Goal: Task Accomplishment & Management: Complete application form

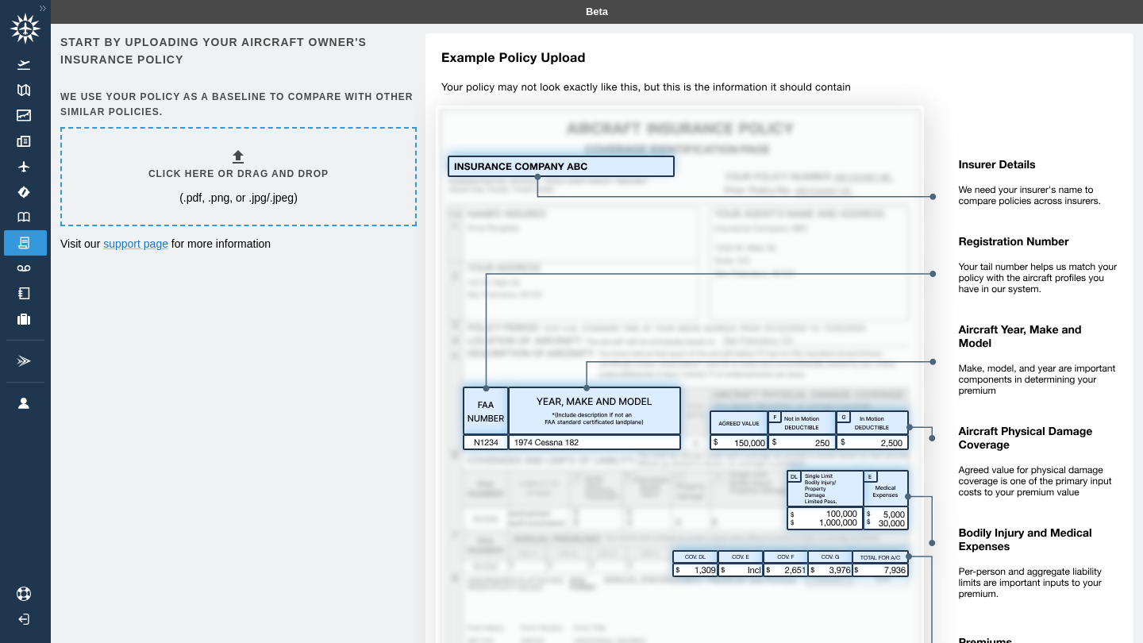
click at [287, 183] on div "Click here or drag and drop (.pdf, .png, or .jpg/.jpeg)" at bounding box center [238, 177] width 180 height 58
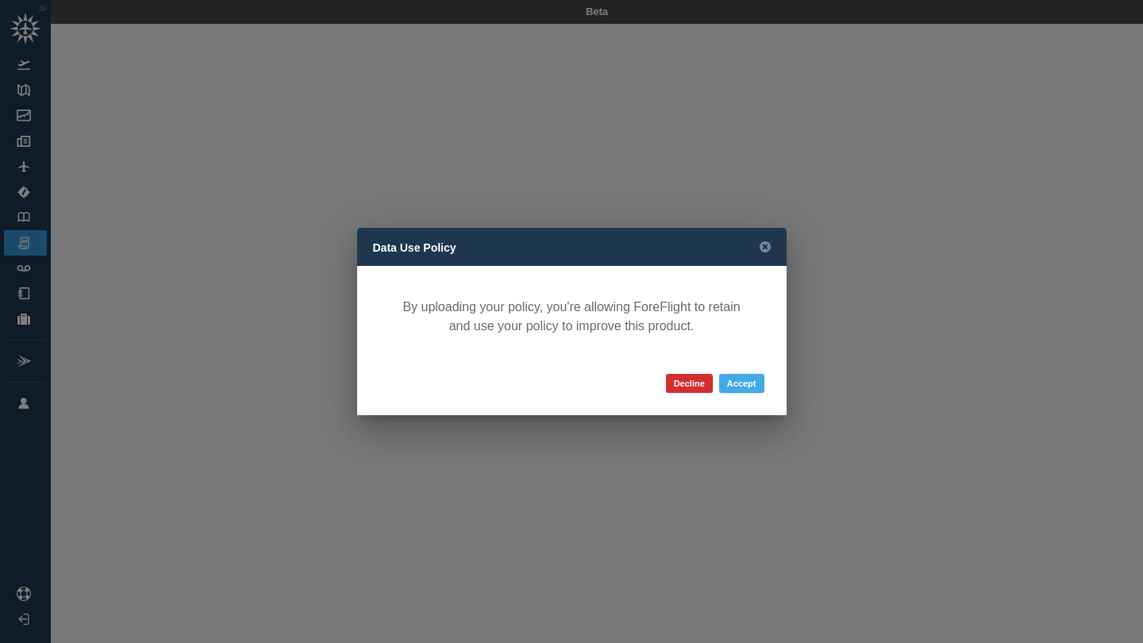
click at [737, 383] on button "Accept" at bounding box center [741, 383] width 45 height 19
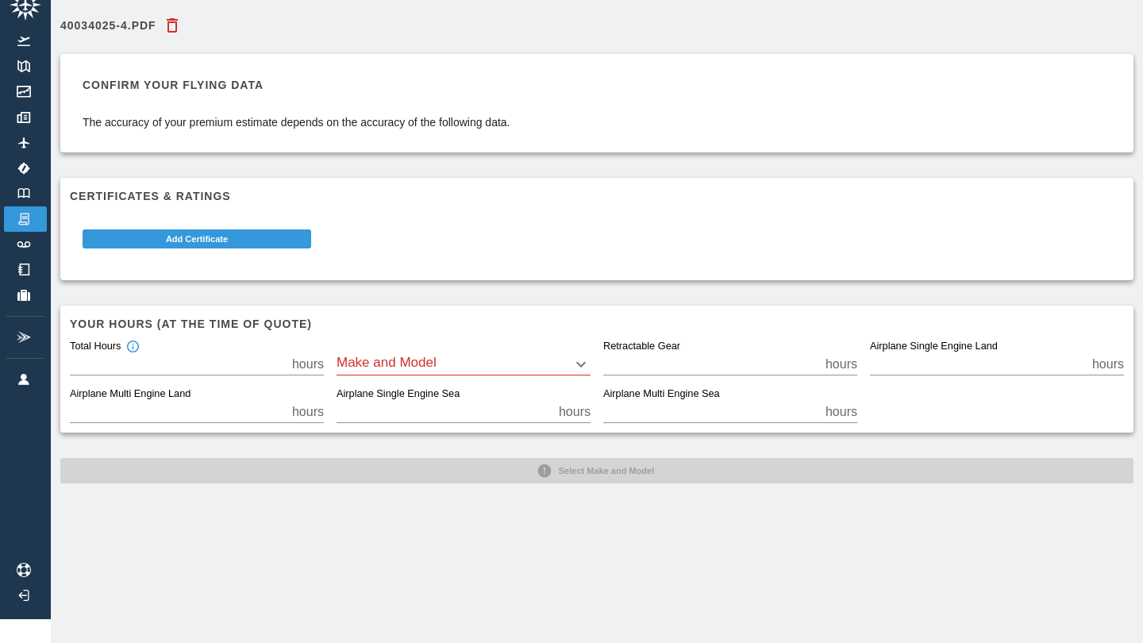
scroll to position [24, 0]
click at [475, 369] on body "Beta 40034025-4.pdf Confirm your flying data The accuracy of your premium estim…" at bounding box center [571, 297] width 1143 height 643
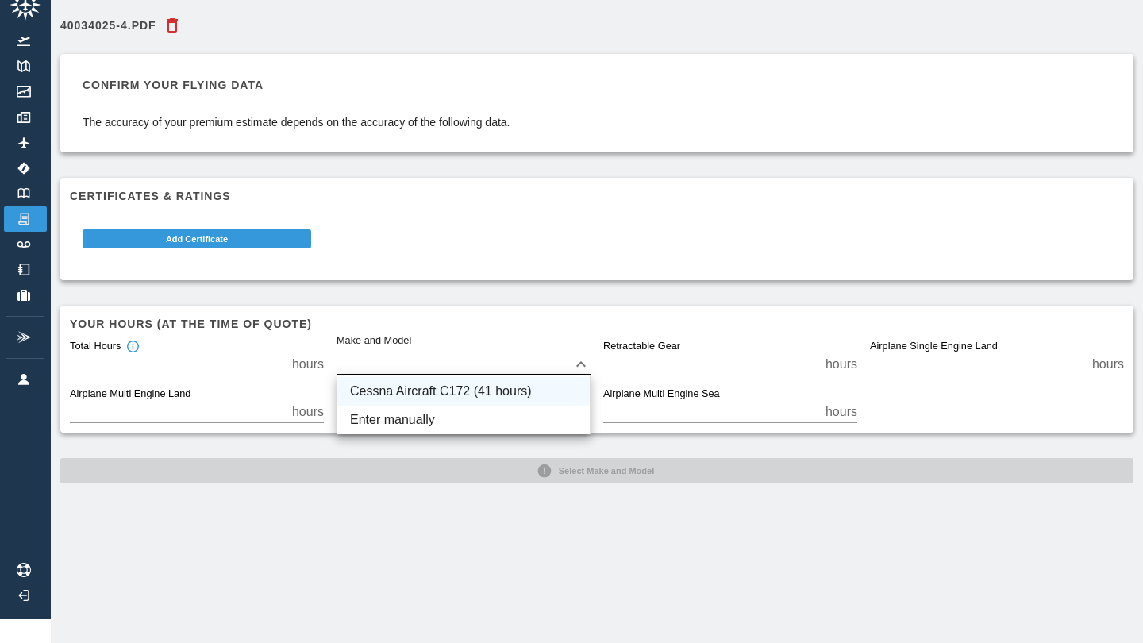
click at [472, 387] on li "Cessna Aircraft C172 (41 hours)" at bounding box center [463, 391] width 252 height 29
type input "****"
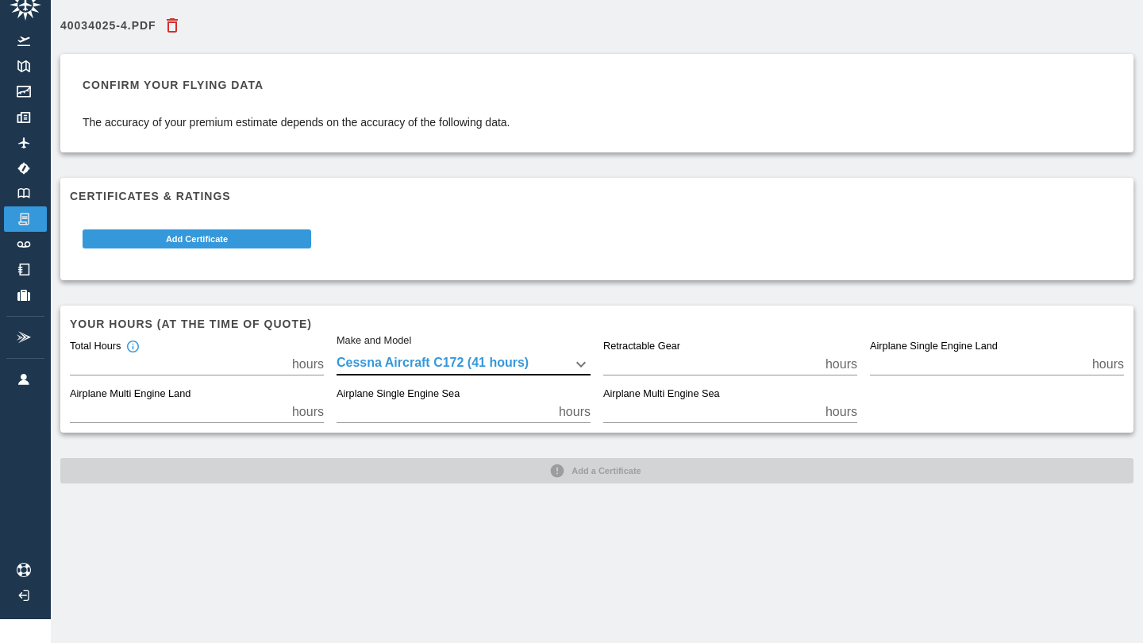
click at [452, 507] on div "40034025-4.pdf Confirm your flying data The accuracy of your premium estimate d…" at bounding box center [597, 321] width 1092 height 643
click at [476, 308] on div "Your hours (at the time of quote) Total Hours ** hours Make and Model Cessna Ai…" at bounding box center [596, 369] width 1073 height 127
click at [308, 239] on button "Add Certificate" at bounding box center [197, 238] width 229 height 19
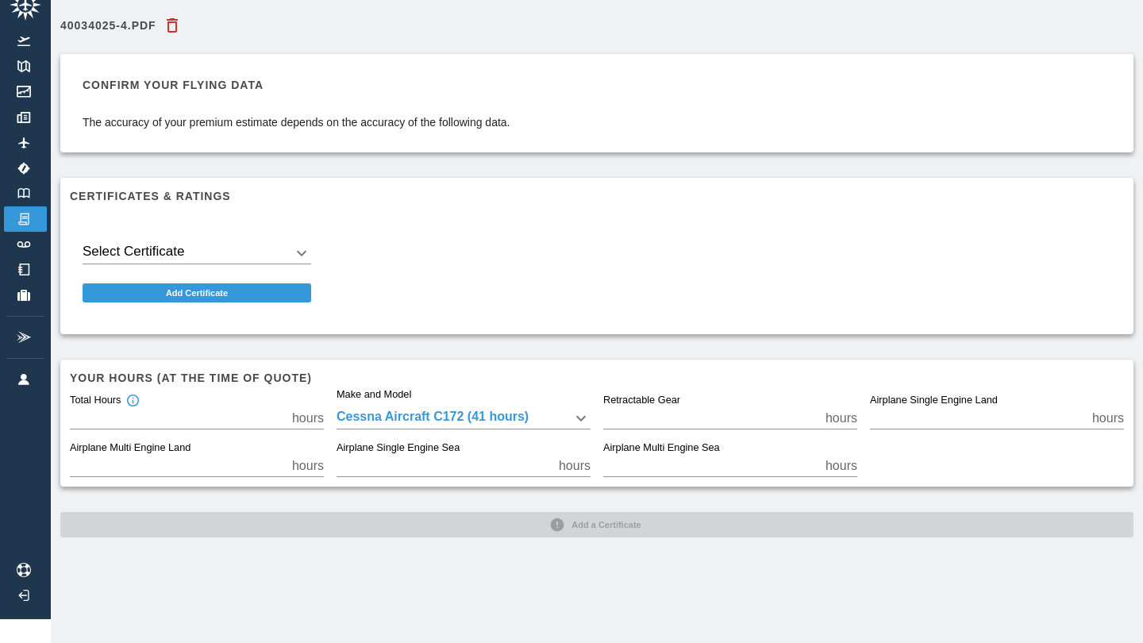
click at [260, 245] on body "Beta 40034025-4.pdf Confirm your flying data The accuracy of your premium estim…" at bounding box center [571, 297] width 1143 height 643
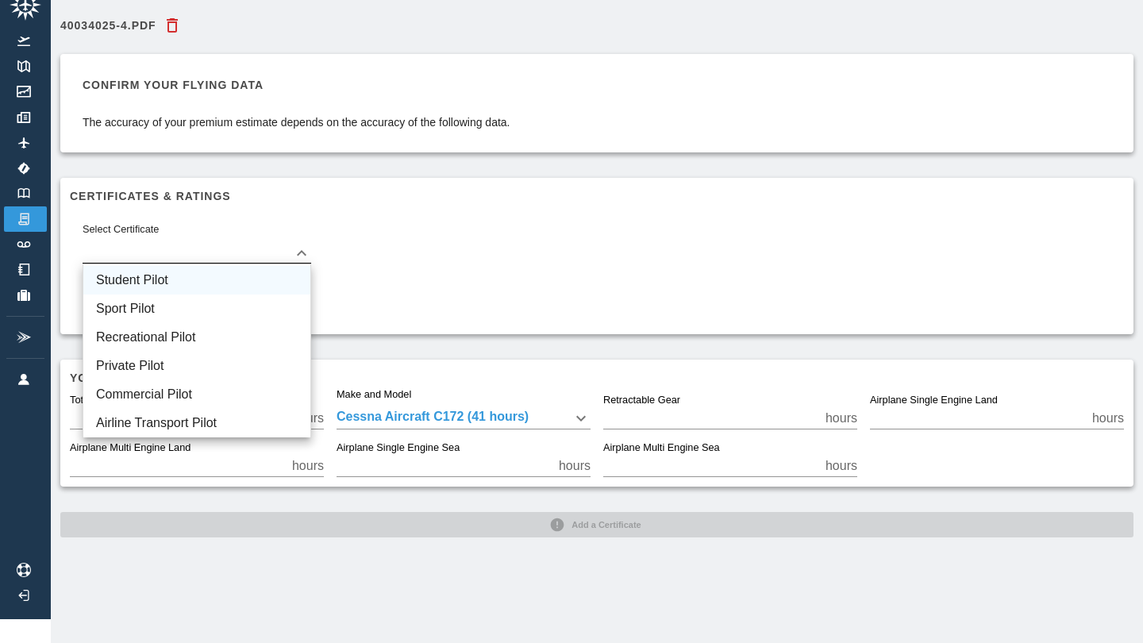
click at [222, 275] on li "Student Pilot" at bounding box center [196, 280] width 227 height 29
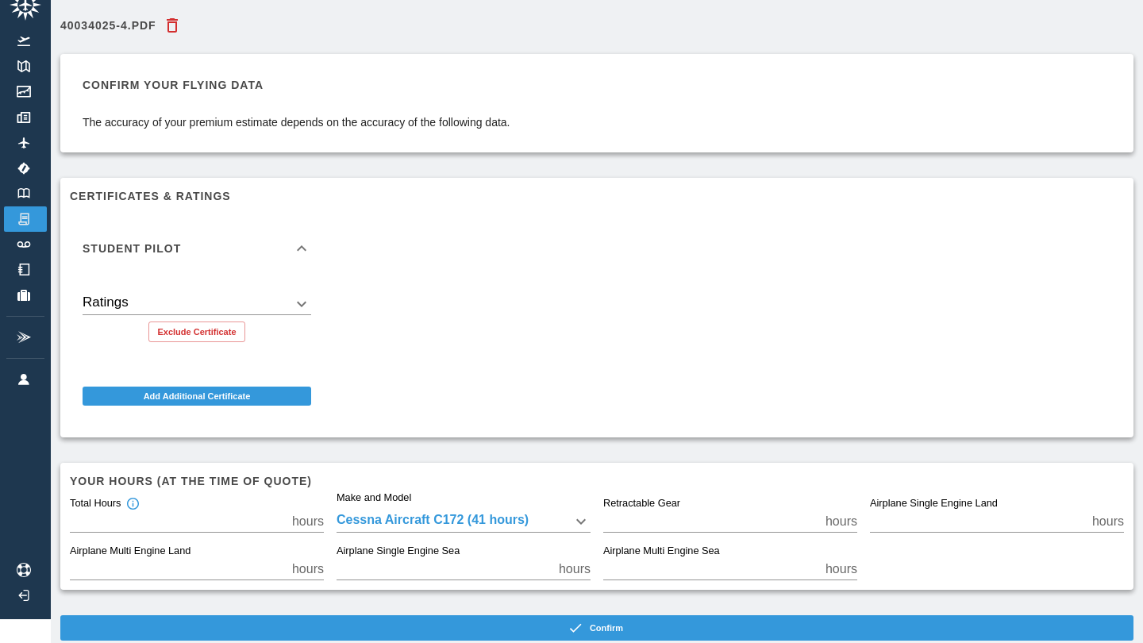
click at [266, 311] on body "Beta 40034025-4.pdf Confirm your flying data The accuracy of your premium estim…" at bounding box center [571, 297] width 1143 height 643
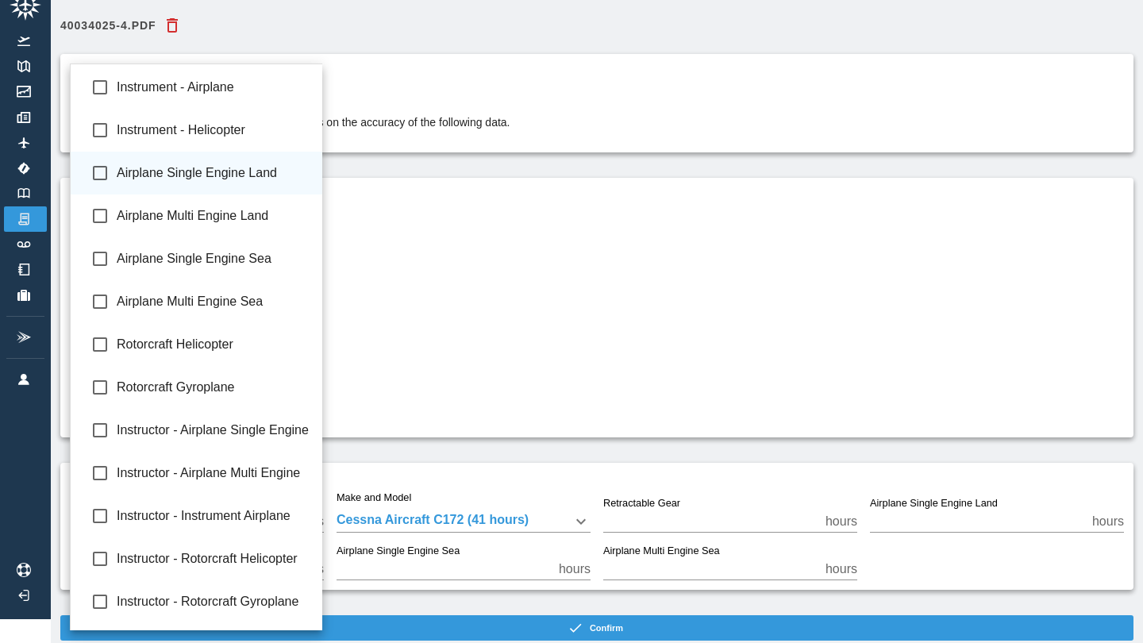
click at [277, 175] on span "Airplane Single Engine Land" at bounding box center [214, 173] width 194 height 19
type input "**********"
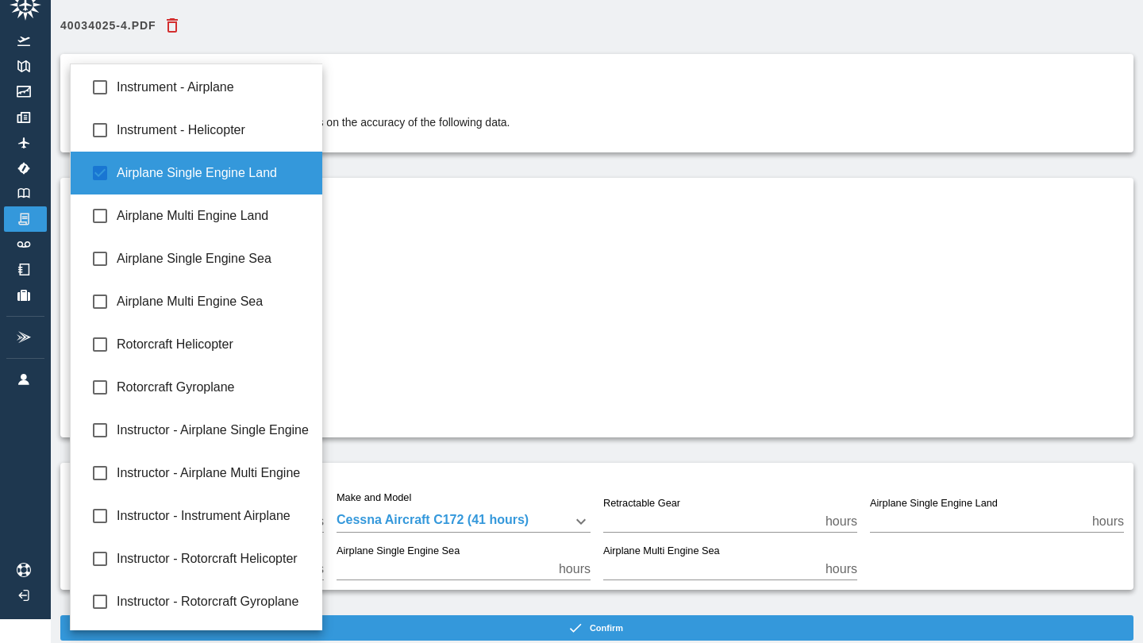
click at [390, 314] on div at bounding box center [571, 321] width 1143 height 643
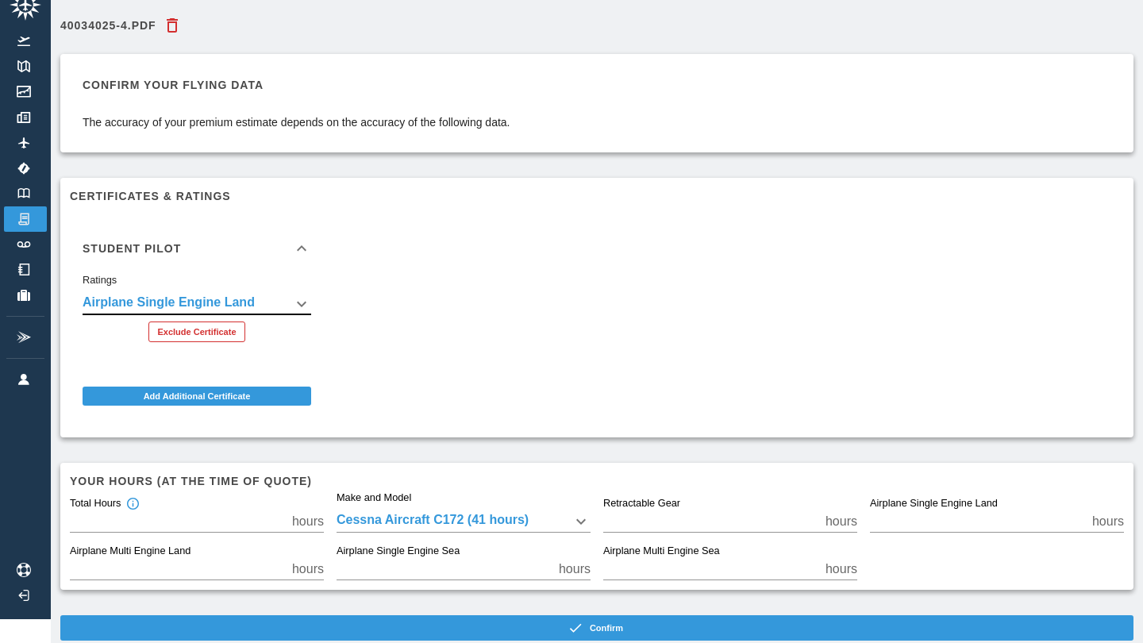
click at [237, 333] on button "Exclude Certificate" at bounding box center [196, 331] width 96 height 21
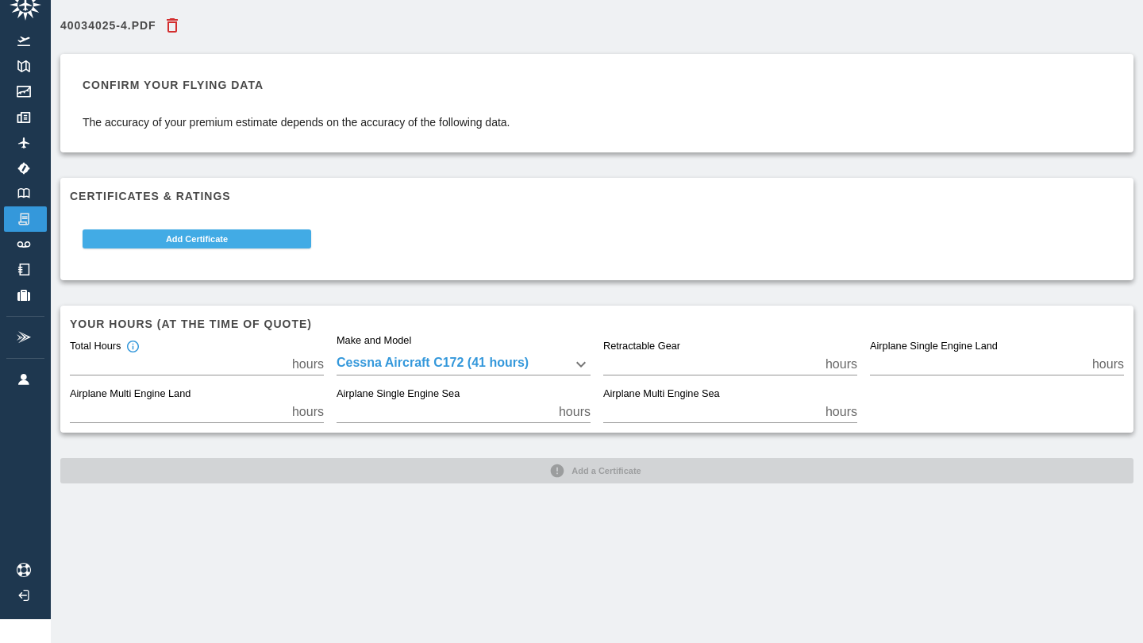
click at [251, 242] on button "Add Certificate" at bounding box center [197, 238] width 229 height 19
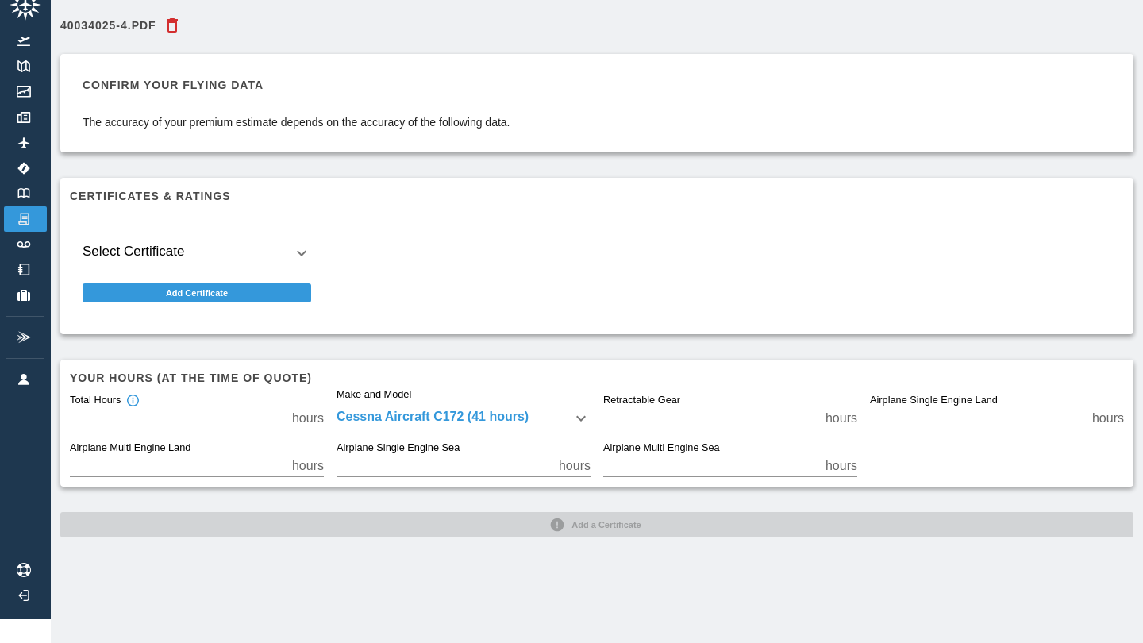
click at [239, 257] on body "Beta 40034025-4.pdf Confirm your flying data The accuracy of your premium estim…" at bounding box center [571, 297] width 1143 height 643
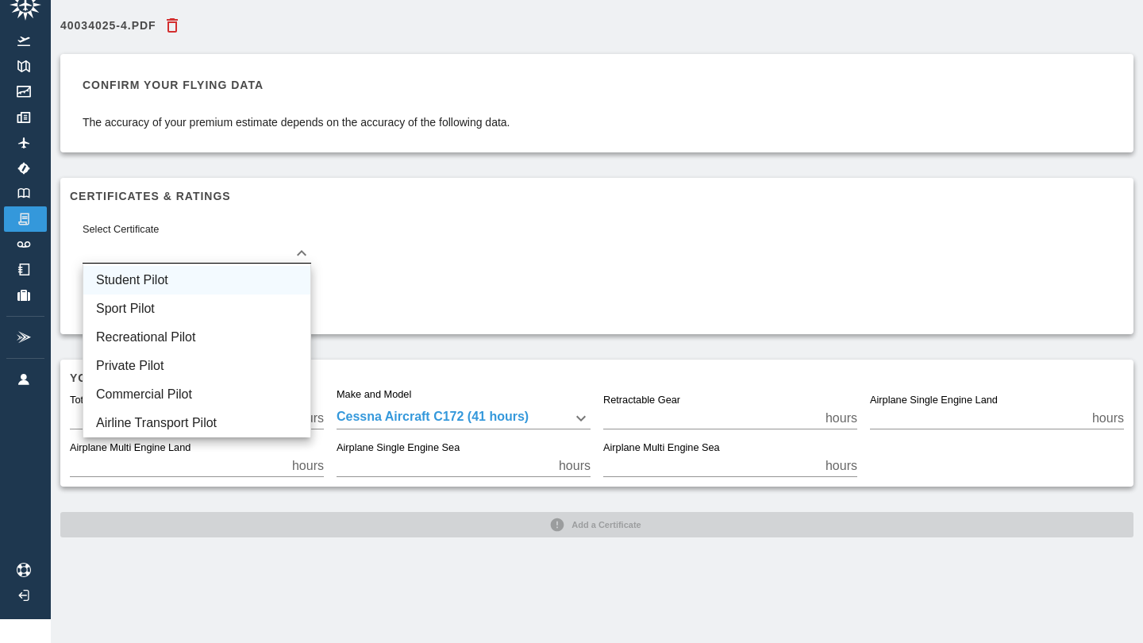
click at [223, 278] on li "Student Pilot" at bounding box center [196, 280] width 227 height 29
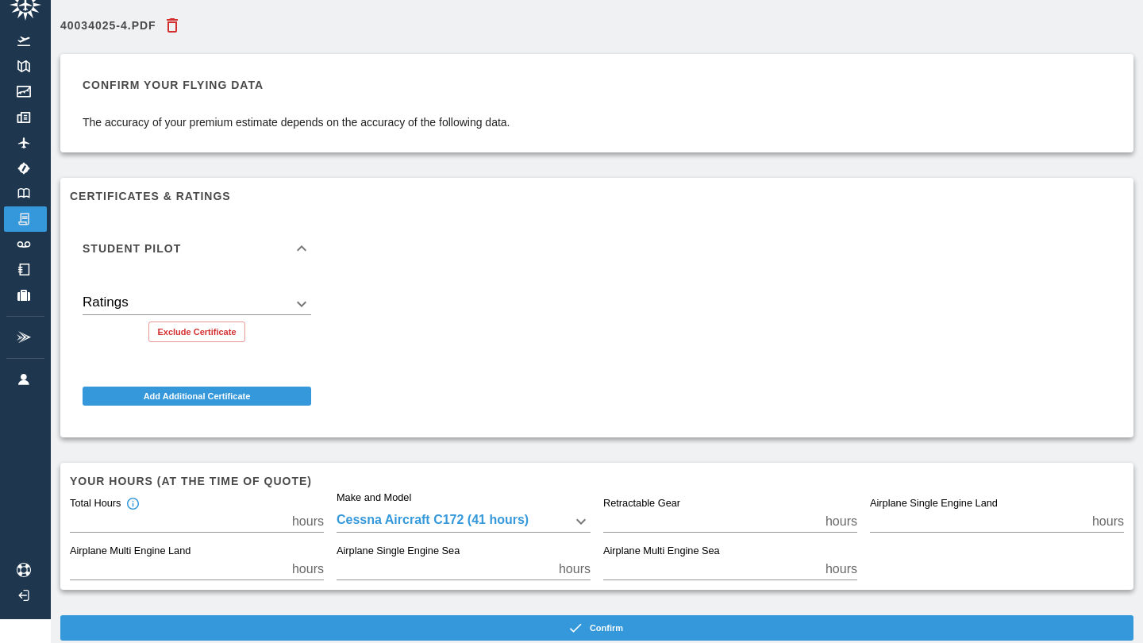
click at [229, 303] on body "Beta 40034025-4.pdf Confirm your flying data The accuracy of your premium estim…" at bounding box center [571, 297] width 1143 height 643
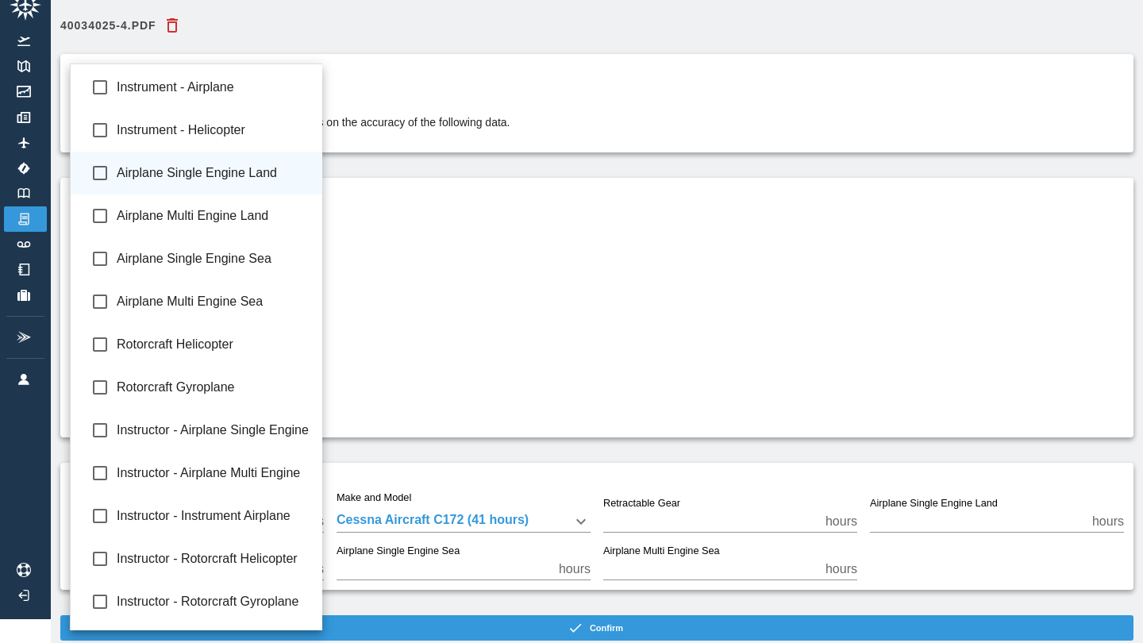
click at [244, 188] on li "Airplane Single Engine Land" at bounding box center [197, 173] width 252 height 43
type input "**********"
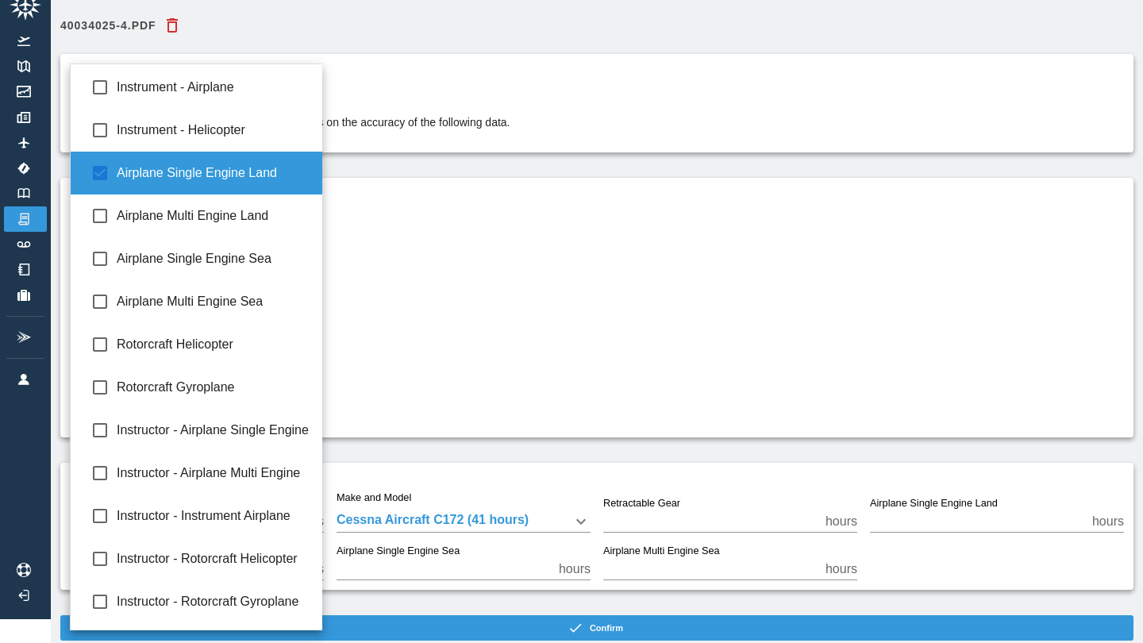
click at [400, 324] on div at bounding box center [571, 321] width 1143 height 643
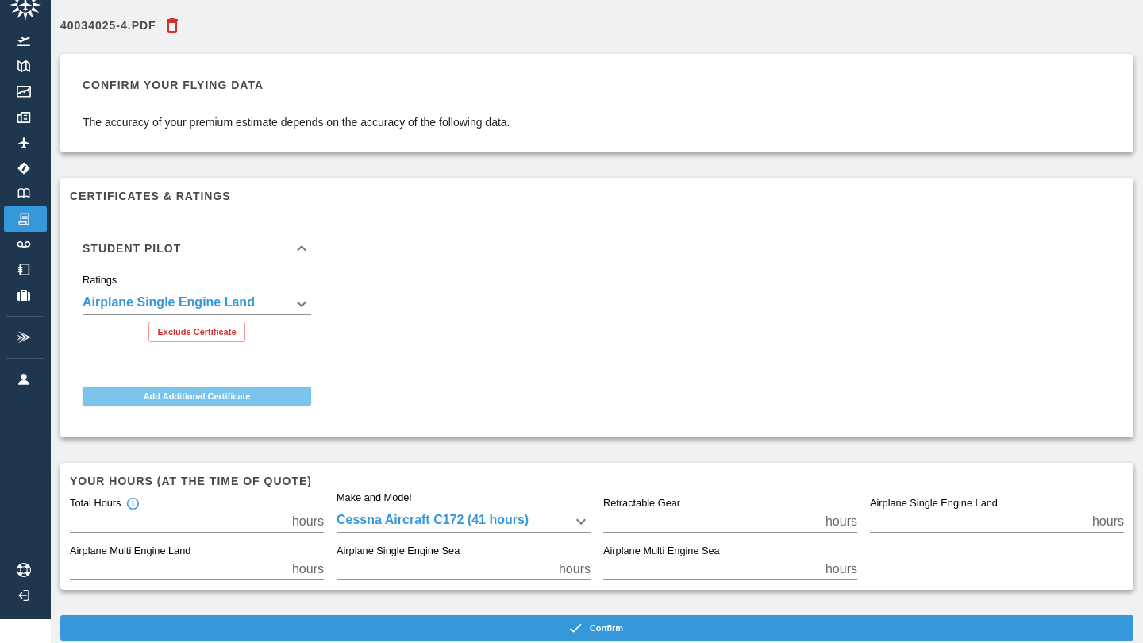
click at [265, 397] on button "Add Additional Certificate" at bounding box center [197, 396] width 229 height 19
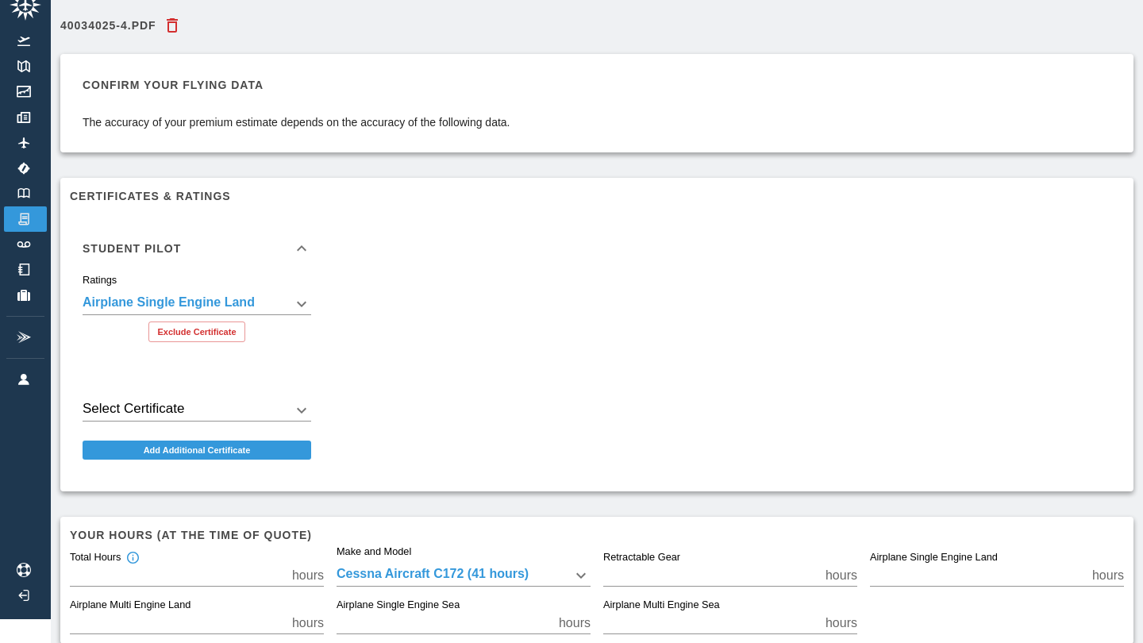
click at [360, 424] on div "**********" at bounding box center [590, 341] width 1067 height 281
click at [265, 452] on button "Add Additional Certificate" at bounding box center [197, 450] width 229 height 19
click at [284, 418] on body "**********" at bounding box center [571, 297] width 1143 height 643
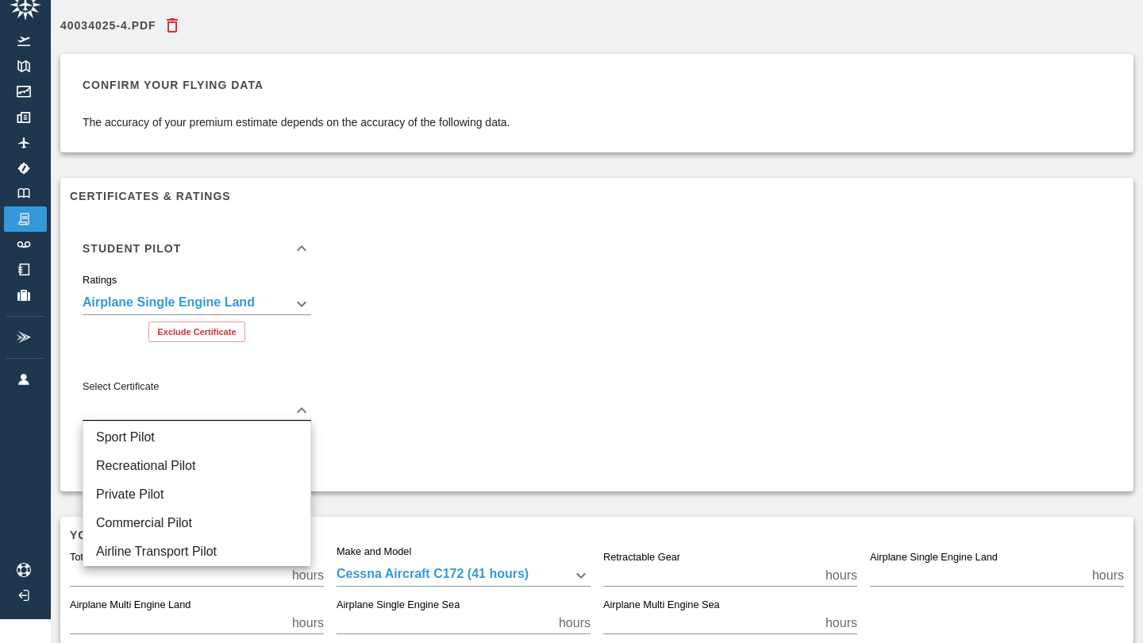
click at [364, 383] on div at bounding box center [571, 321] width 1143 height 643
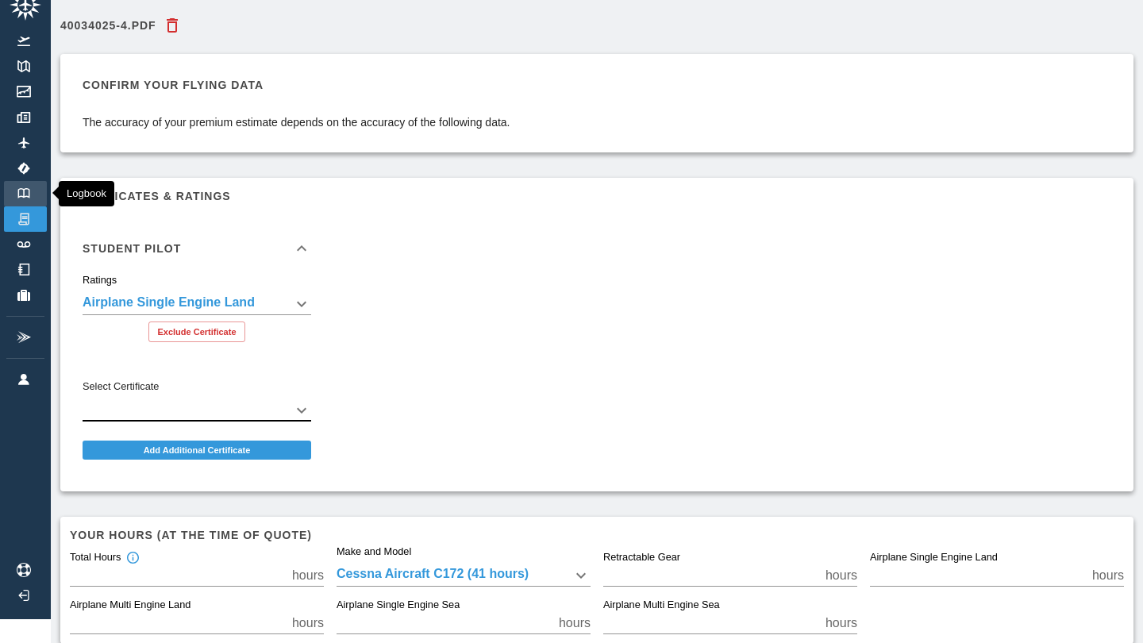
click at [28, 204] on link "Logbook" at bounding box center [25, 193] width 43 height 25
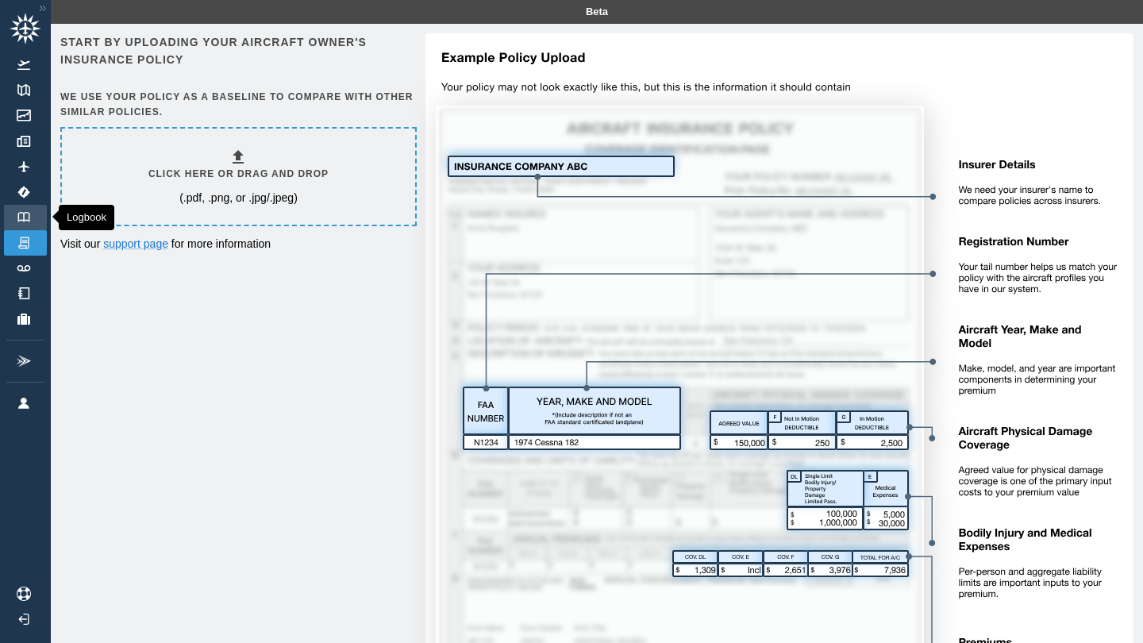
click at [39, 222] on link "Logbook" at bounding box center [25, 217] width 43 height 25
click at [279, 154] on div "Click here or drag and drop (.pdf, .png, or .jpg/.jpeg)" at bounding box center [238, 177] width 180 height 58
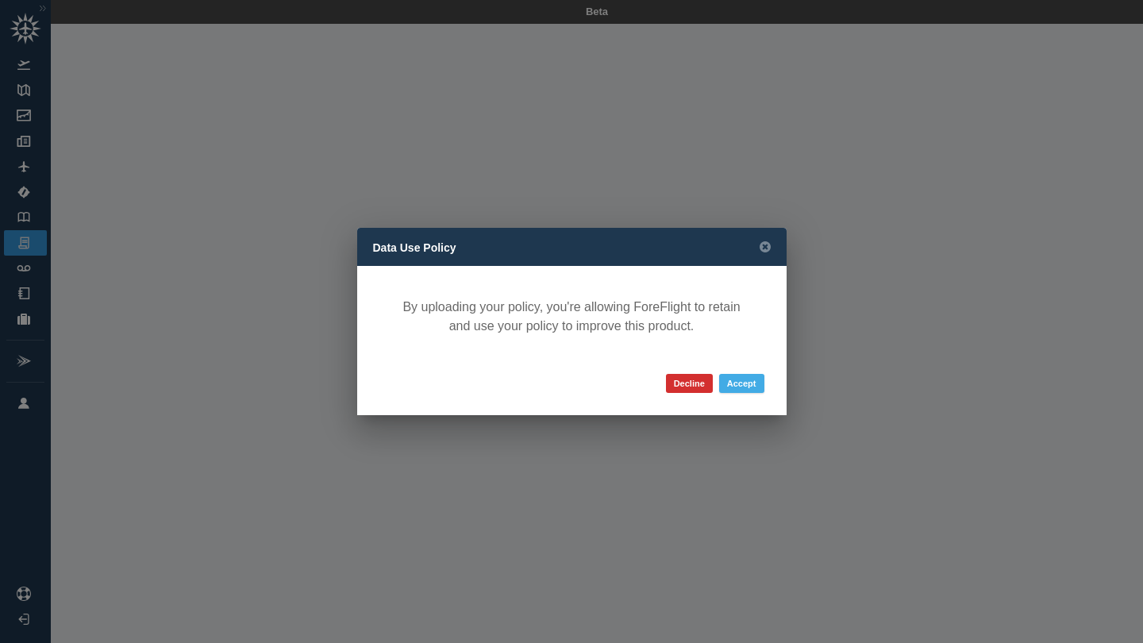
click at [752, 385] on button "Accept" at bounding box center [741, 383] width 45 height 19
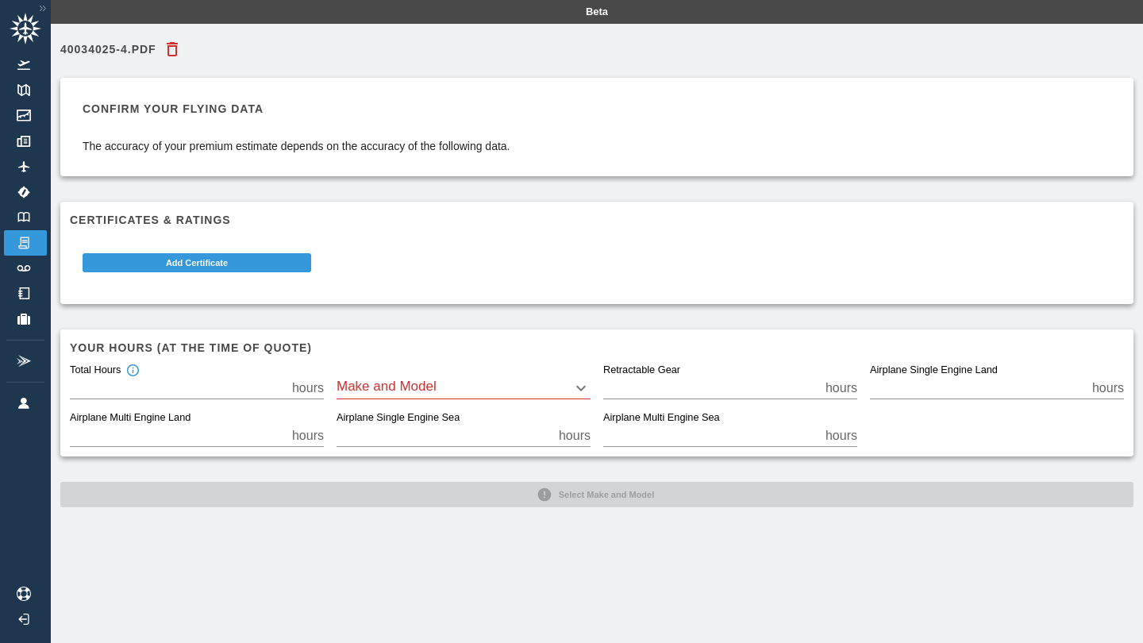
click at [481, 387] on body "Beta 40034025-4.pdf Confirm your flying data The accuracy of your premium estim…" at bounding box center [571, 321] width 1143 height 643
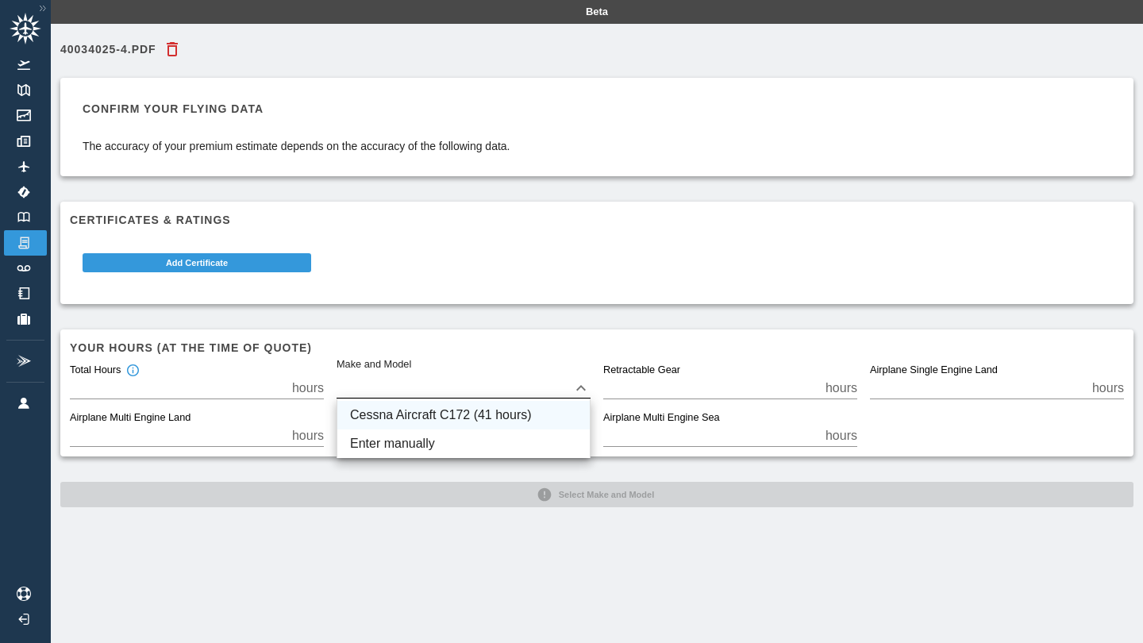
click at [472, 411] on li "Cessna Aircraft C172 (41 hours)" at bounding box center [463, 415] width 252 height 29
type input "****"
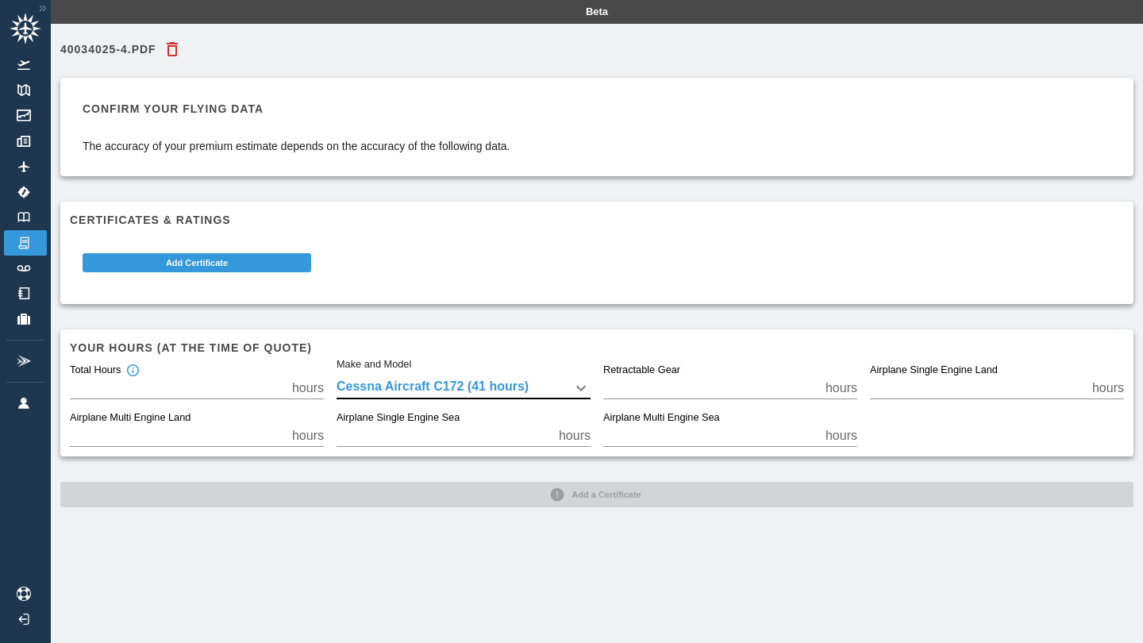
click at [455, 520] on div "40034025-4.pdf Confirm your flying data The accuracy of your premium estimate d…" at bounding box center [597, 345] width 1092 height 643
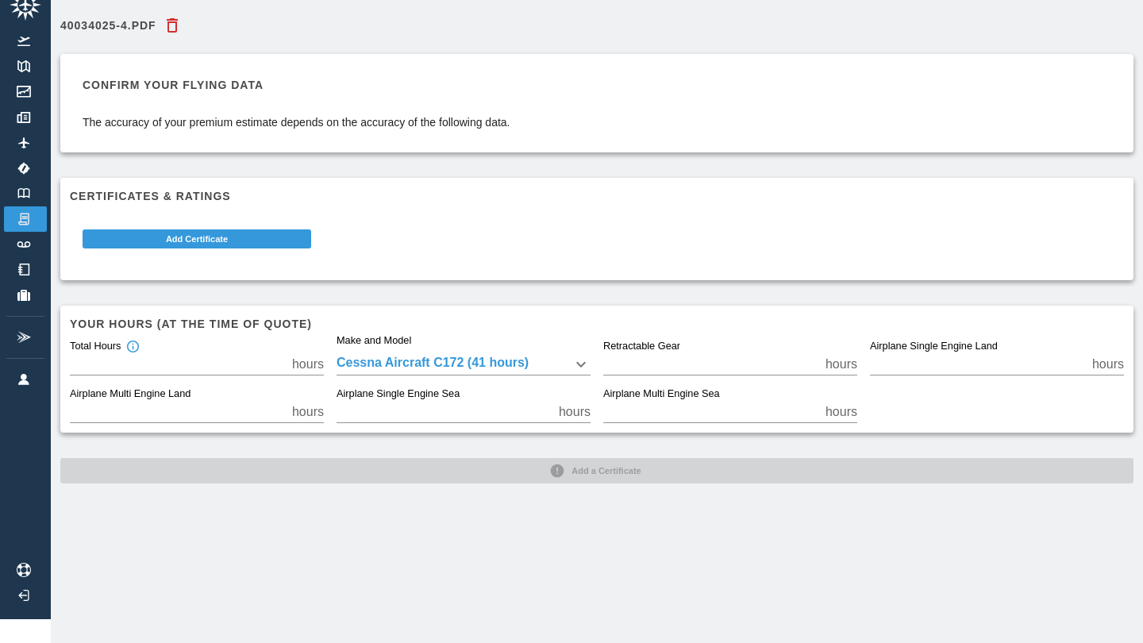
scroll to position [24, 0]
click at [271, 240] on button "Add Certificate" at bounding box center [197, 238] width 229 height 19
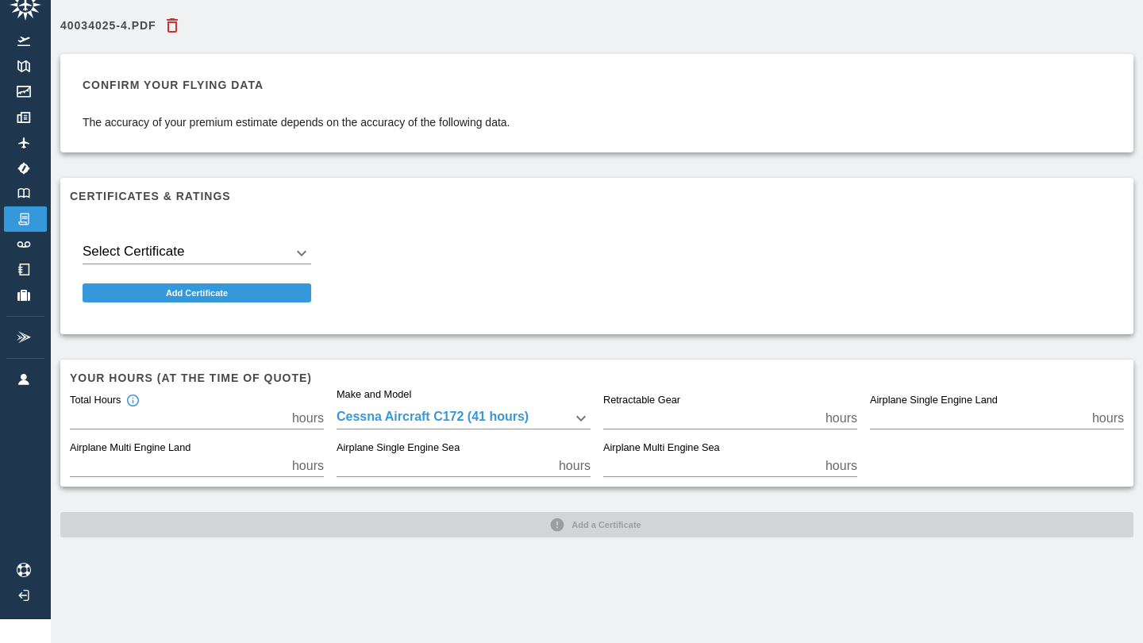
click at [240, 256] on body "Beta 40034025-4.pdf Confirm your flying data The accuracy of your premium estim…" at bounding box center [571, 297] width 1143 height 643
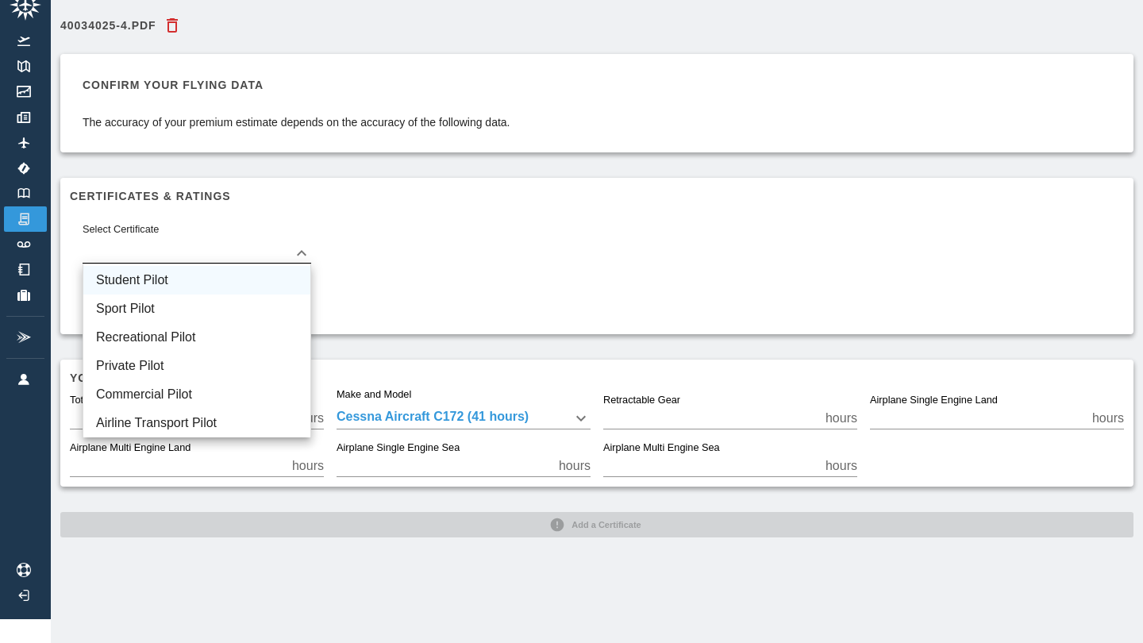
click at [225, 268] on li "Student Pilot" at bounding box center [196, 280] width 227 height 29
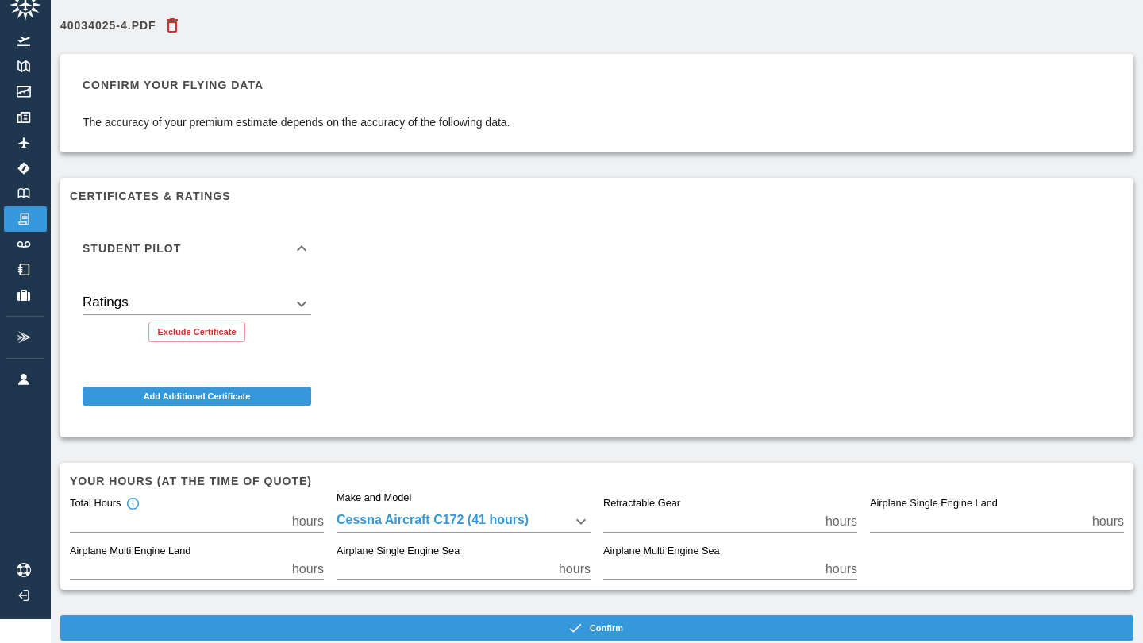
click at [227, 300] on body "Beta 40034025-4.pdf Confirm your flying data The accuracy of your premium estim…" at bounding box center [571, 297] width 1143 height 643
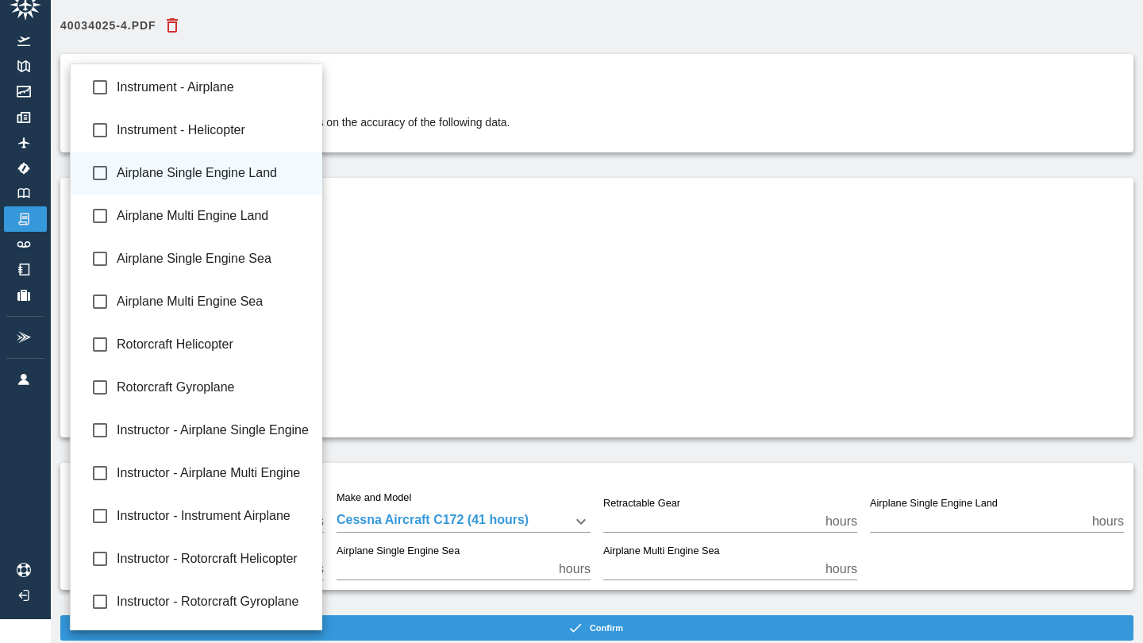
click at [243, 184] on li "Airplane Single Engine Land" at bounding box center [197, 173] width 252 height 43
type input "**********"
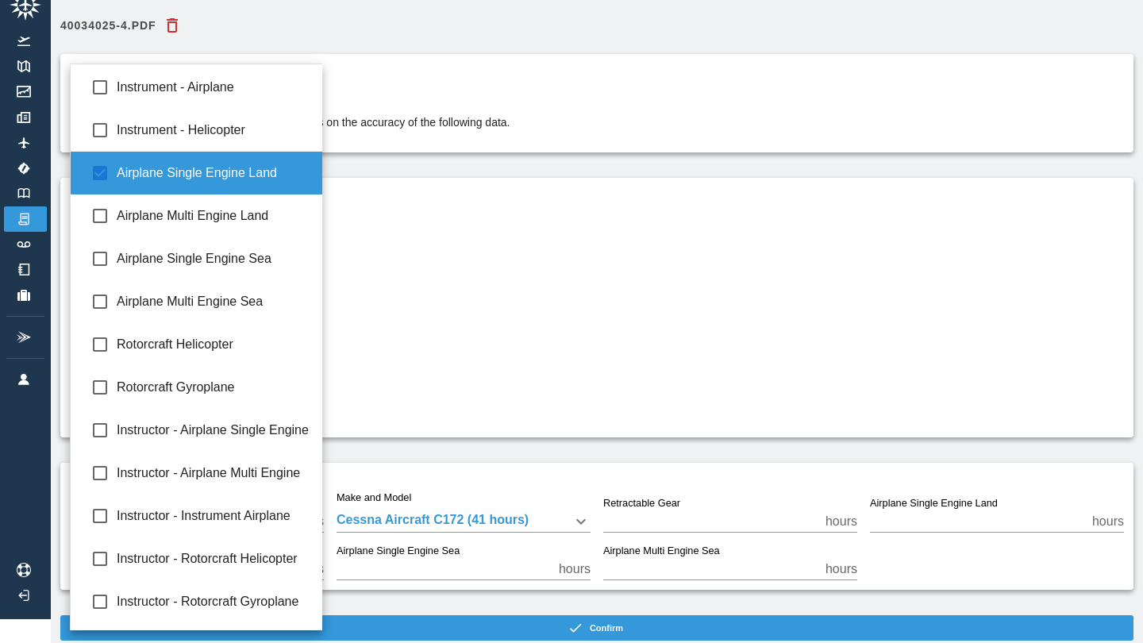
click at [425, 277] on div at bounding box center [571, 321] width 1143 height 643
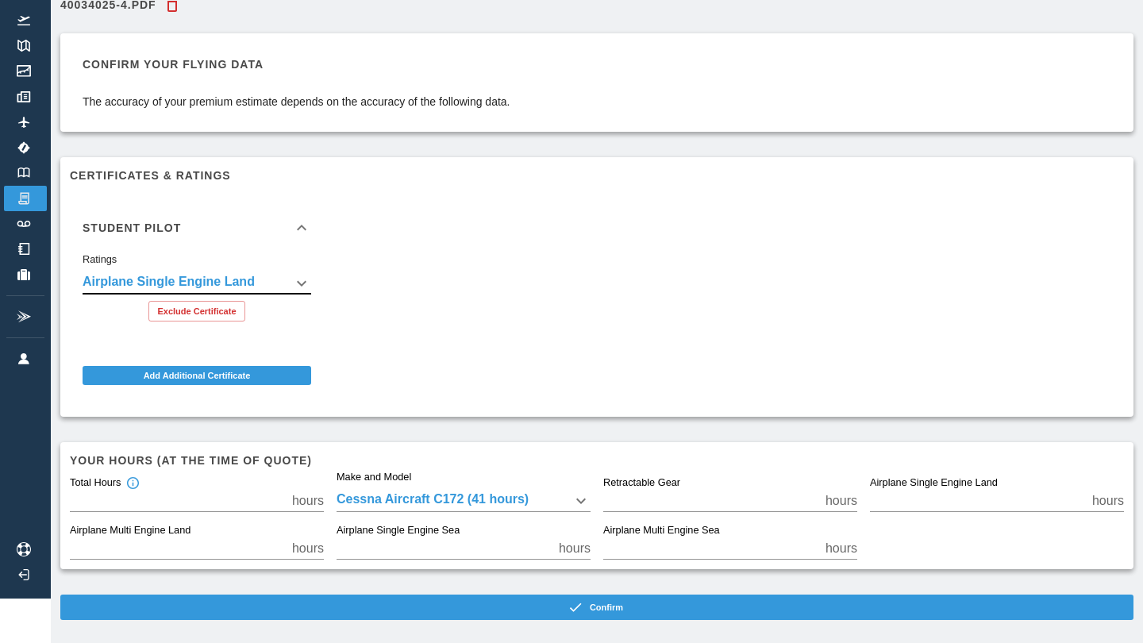
scroll to position [54, 0]
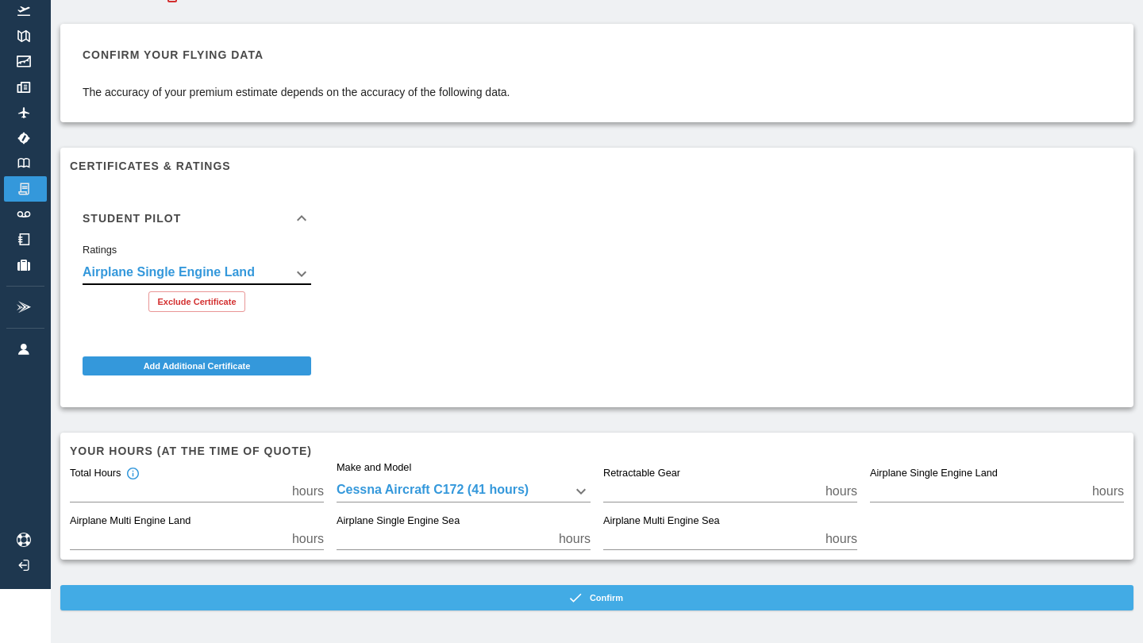
click at [555, 587] on button "Confirm" at bounding box center [596, 597] width 1073 height 25
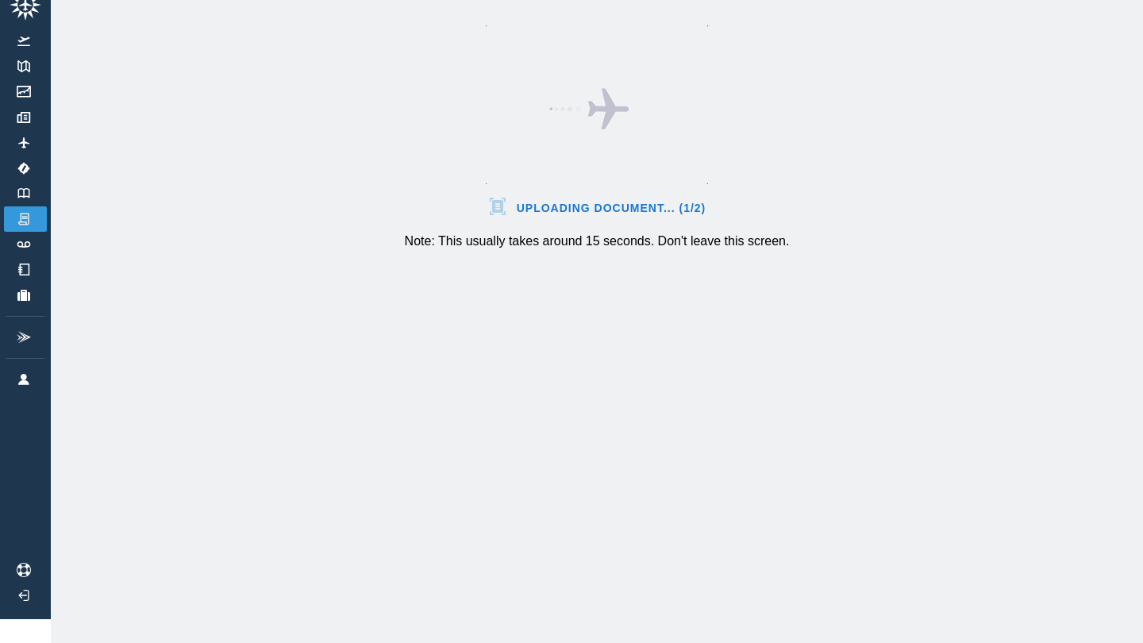
scroll to position [24, 0]
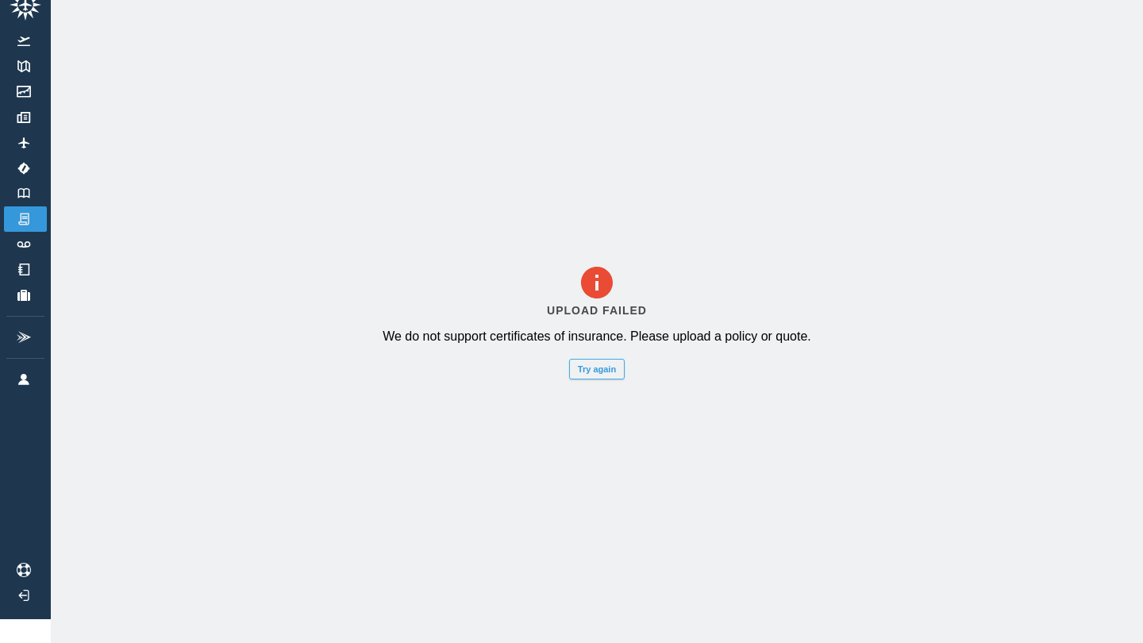
click at [605, 367] on button "Try again" at bounding box center [597, 369] width 56 height 21
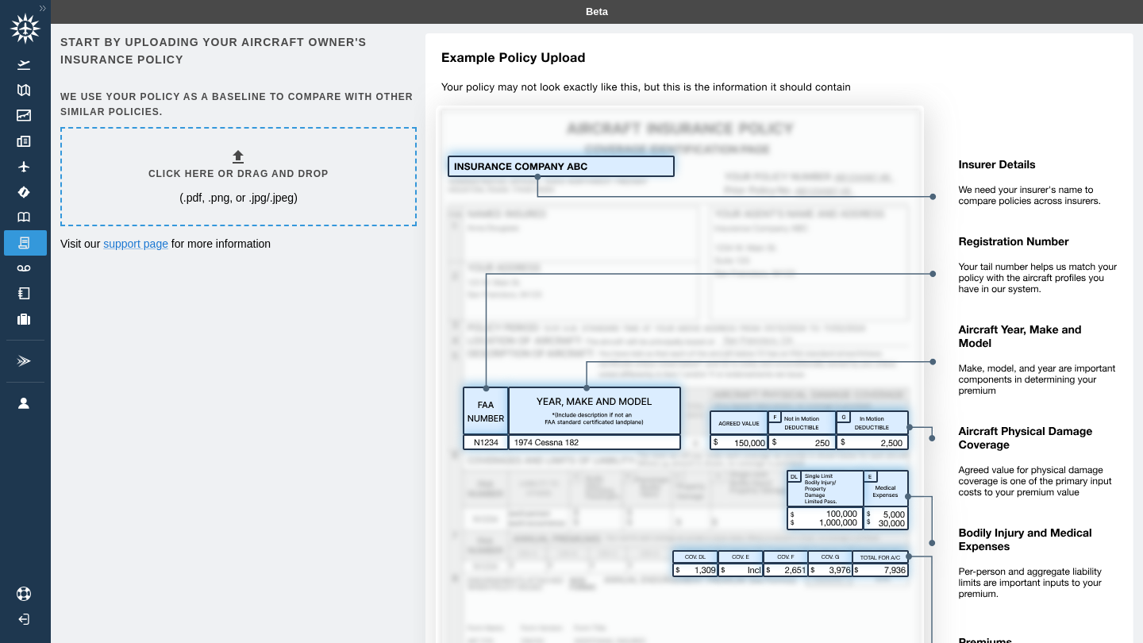
scroll to position [0, 0]
click at [260, 172] on h6 "Click here or drag and drop" at bounding box center [238, 174] width 180 height 15
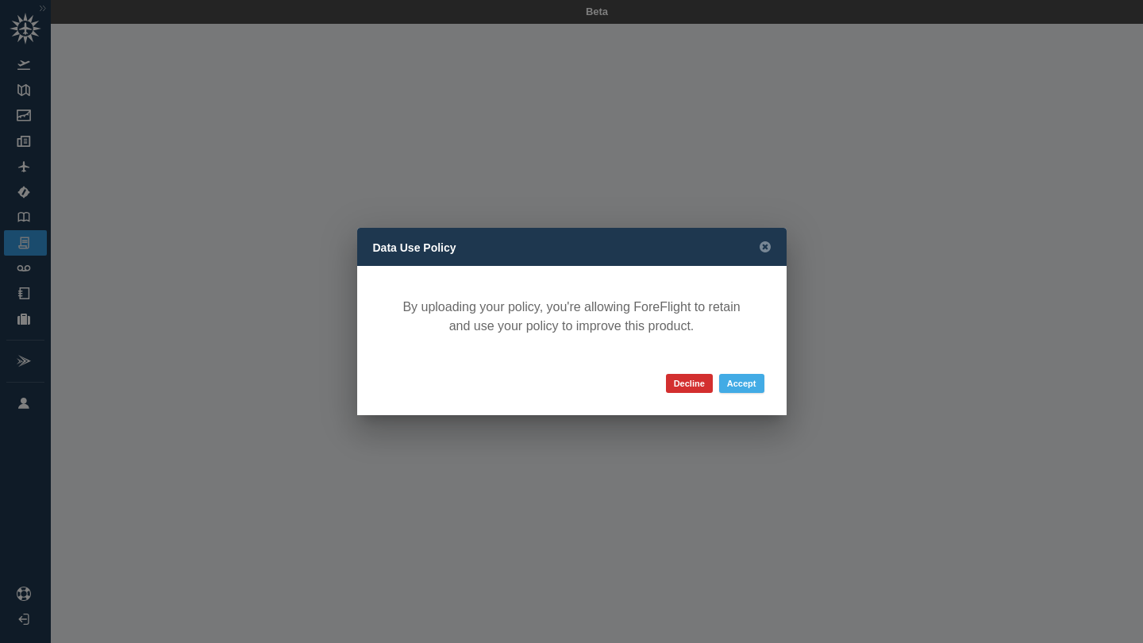
click at [737, 382] on button "Accept" at bounding box center [741, 383] width 45 height 19
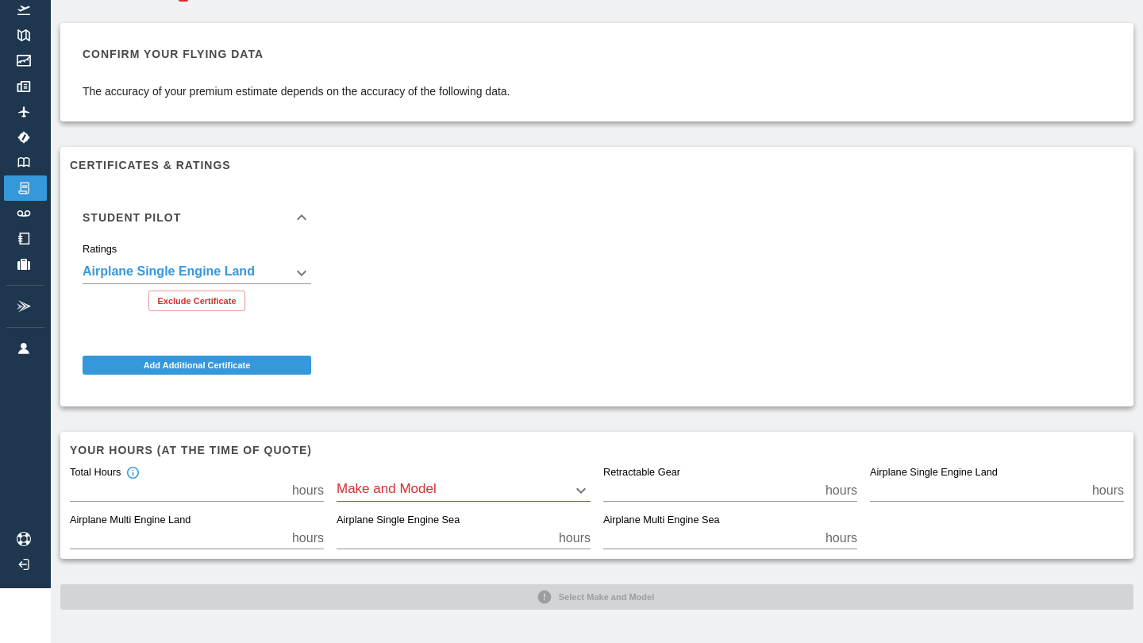
scroll to position [54, 0]
click at [421, 483] on body "**********" at bounding box center [571, 267] width 1143 height 643
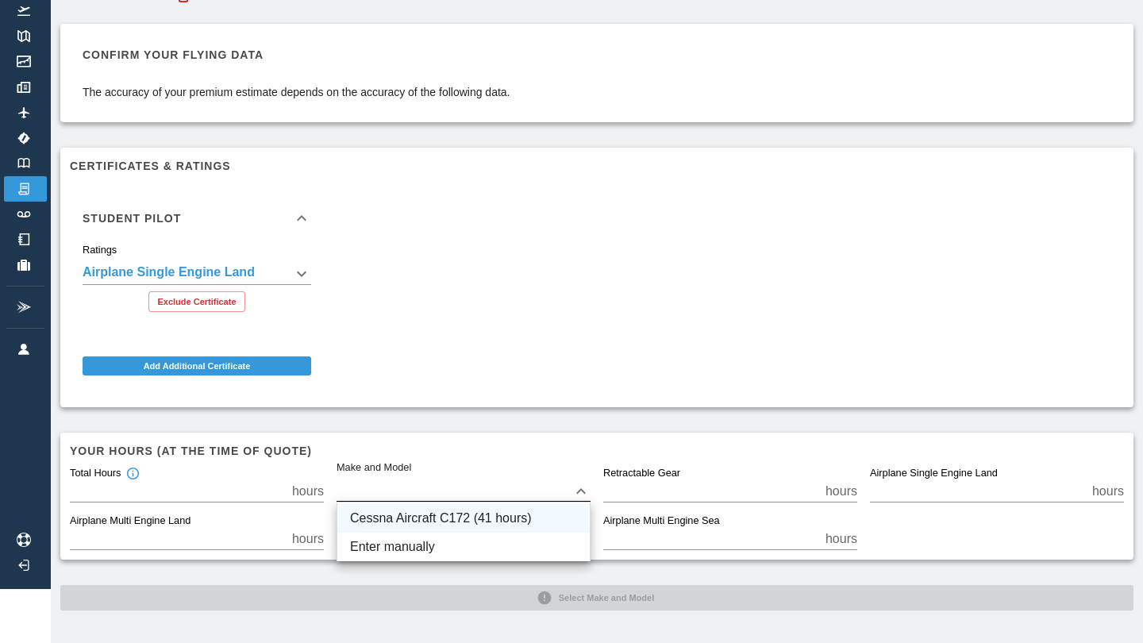
click at [429, 509] on li "Cessna Aircraft C172 (41 hours)" at bounding box center [463, 518] width 252 height 29
type input "****"
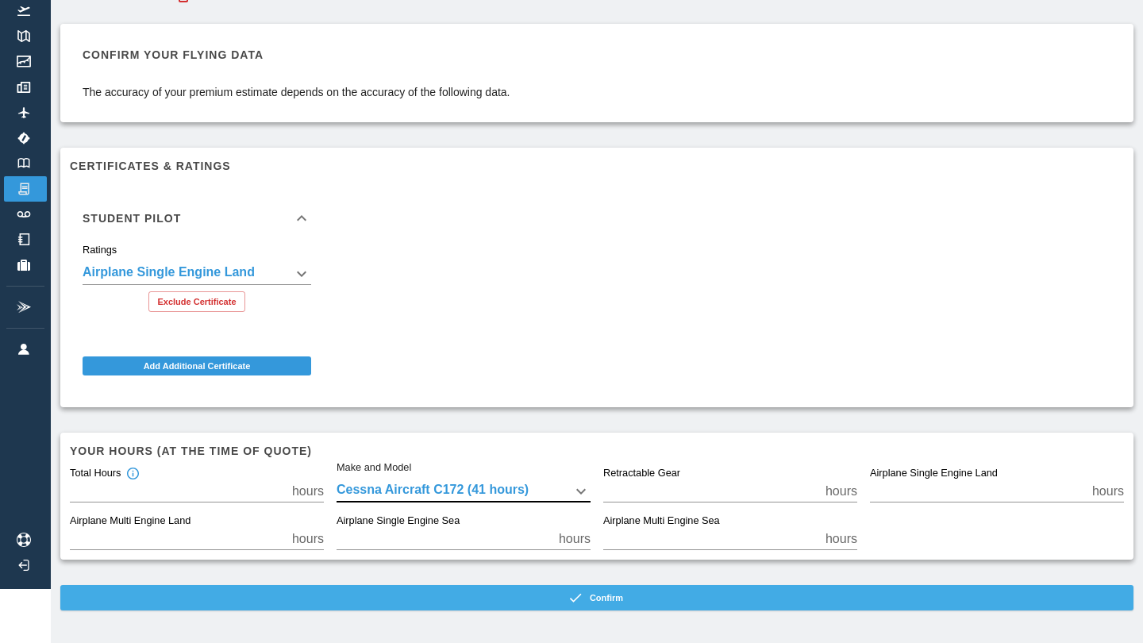
click at [497, 604] on button "Confirm" at bounding box center [596, 597] width 1073 height 25
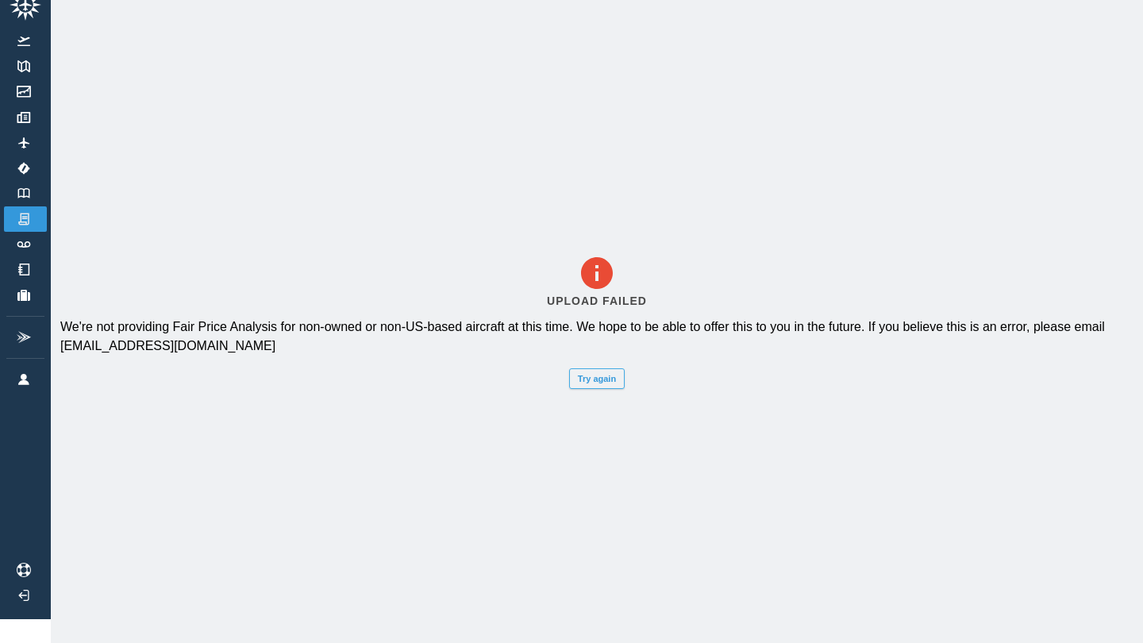
click at [590, 382] on button "Try again" at bounding box center [597, 378] width 56 height 21
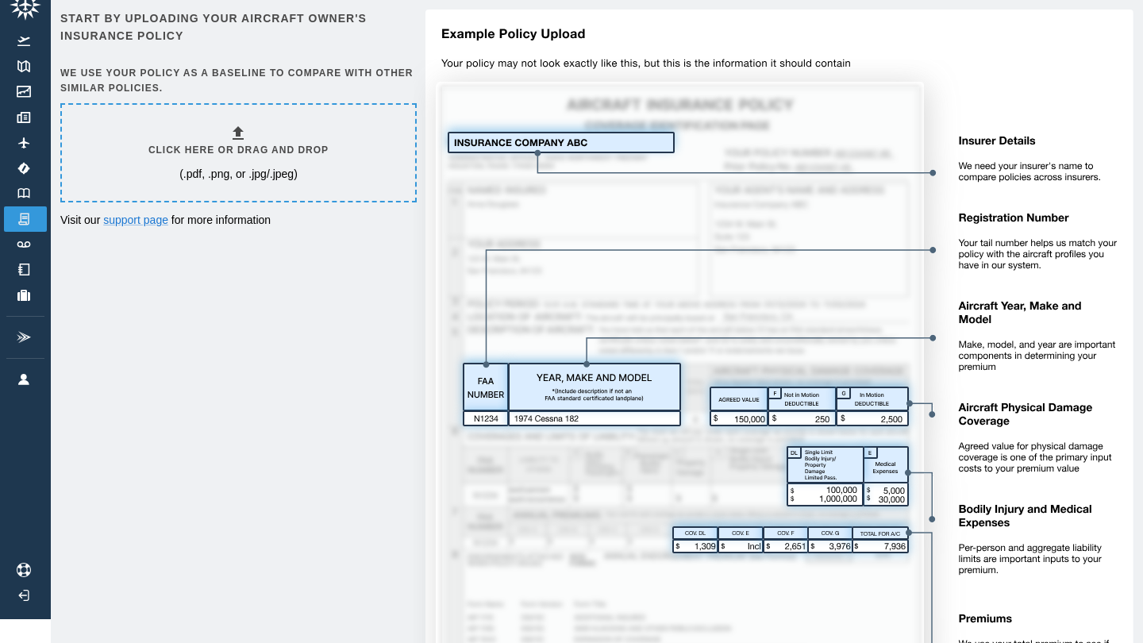
click at [293, 263] on div "Start by uploading your aircraft owner's insurance policy We use your policy as…" at bounding box center [596, 382] width 1073 height 745
click at [23, 194] on img at bounding box center [23, 193] width 17 height 10
